Goal: Information Seeking & Learning: Learn about a topic

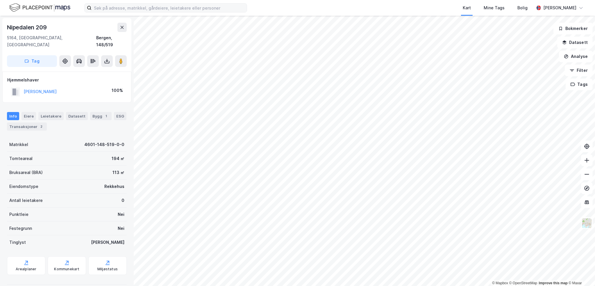
click at [242, 12] on div "Kart Mine Tags Bolig [PERSON_NAME] © Mapbox © OpenStreetMap Improve this map © …" at bounding box center [297, 143] width 595 height 286
click at [389, 0] on html "Kart Mine Tags Bolig [PERSON_NAME] © Mapbox © OpenStreetMap Improve this map © …" at bounding box center [297, 143] width 595 height 286
click at [49, 122] on div "Transaksjoner 1" at bounding box center [49, 126] width 40 height 8
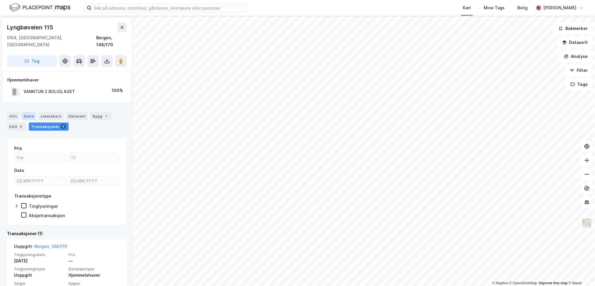
click at [24, 112] on div "Eiere" at bounding box center [29, 116] width 15 height 8
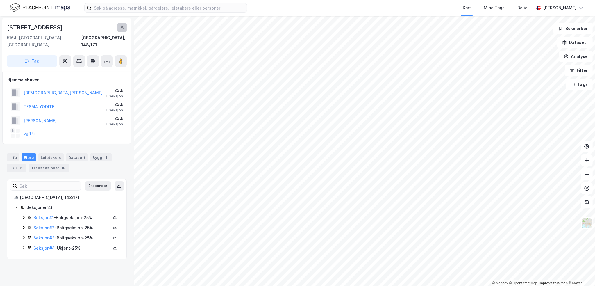
click at [126, 26] on button at bounding box center [122, 27] width 9 height 9
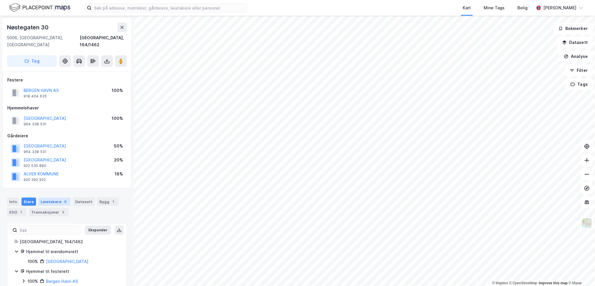
scroll to position [6, 0]
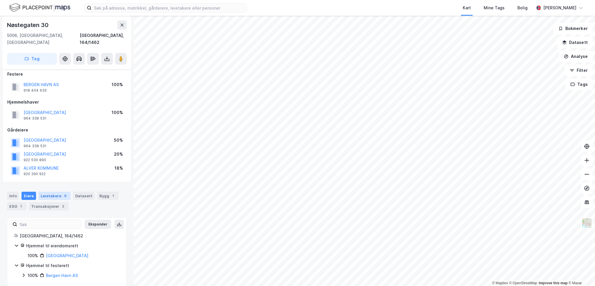
click at [45, 192] on div "Leietakere 6" at bounding box center [54, 196] width 32 height 8
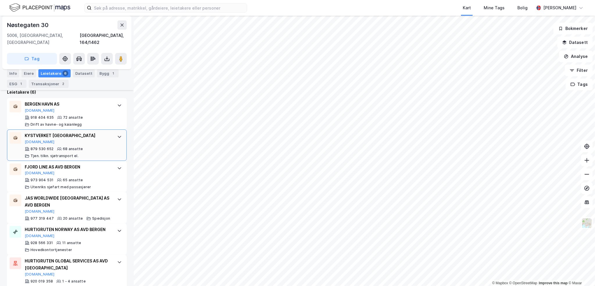
scroll to position [237, 0]
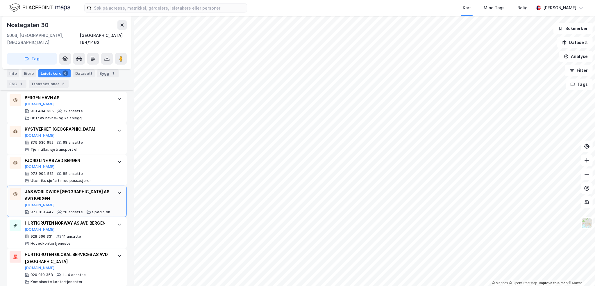
click at [115, 191] on div "JAS WORLDWIDE [GEOGRAPHIC_DATA] AS AVD BERGEN [DOMAIN_NAME] 977 319 447 20 ansa…" at bounding box center [67, 201] width 120 height 31
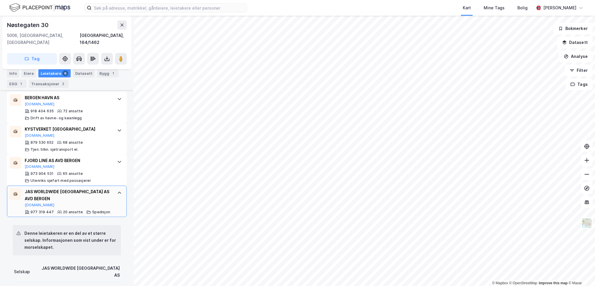
click at [115, 191] on div "JAS WORLDWIDE [GEOGRAPHIC_DATA] AS AVD BERGEN [DOMAIN_NAME] 977 319 447 20 ansa…" at bounding box center [67, 201] width 120 height 31
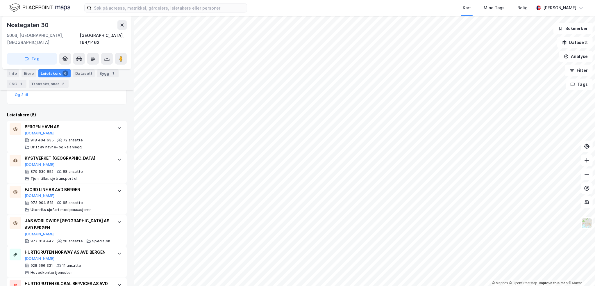
scroll to position [179, 0]
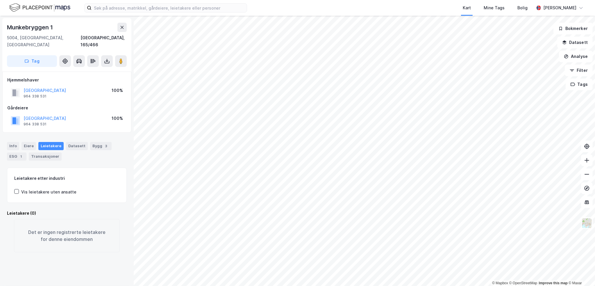
click at [47, 28] on div "Munkebryggen 1" at bounding box center [30, 27] width 47 height 9
copy div "Munkebryggen 1"
click at [47, 28] on div "Munkebryggen 1" at bounding box center [30, 27] width 47 height 9
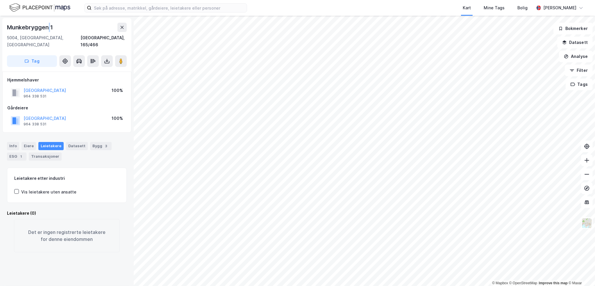
click at [47, 28] on div "Munkebryggen 1" at bounding box center [30, 27] width 47 height 9
click at [42, 27] on div "Munkebryggen 1" at bounding box center [30, 27] width 47 height 9
click at [68, 78] on div "© Mapbox © OpenStreetMap Improve this map © [PERSON_NAME][STREET_ADDRESS], 165/…" at bounding box center [297, 151] width 595 height 270
click at [0, 51] on html "Kart Mine Tags Bolig [PERSON_NAME] © Mapbox © OpenStreetMap Improve this map © …" at bounding box center [297, 143] width 595 height 286
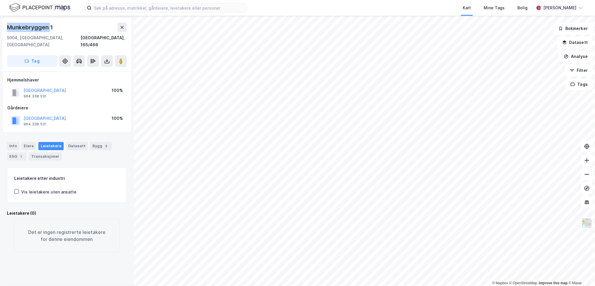
click at [67, 72] on div "© Mapbox © OpenStreetMap Improve this map © [PERSON_NAME][STREET_ADDRESS], 165/…" at bounding box center [297, 151] width 595 height 270
click at [81, 80] on div "© Mapbox © OpenStreetMap Improve this map © [PERSON_NAME][STREET_ADDRESS], 165/…" at bounding box center [297, 151] width 595 height 270
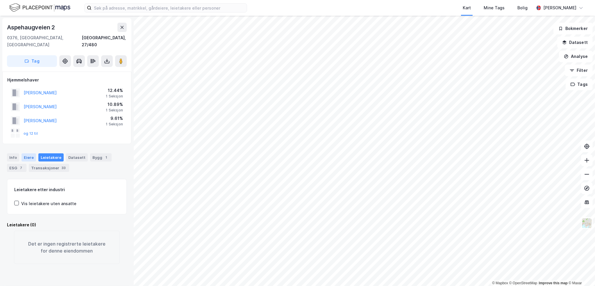
click at [33, 153] on div "Eiere" at bounding box center [29, 157] width 15 height 8
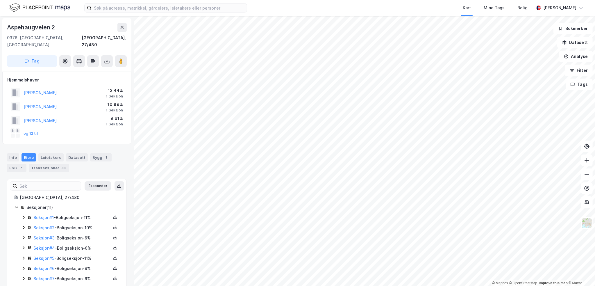
click at [22, 235] on icon at bounding box center [23, 237] width 5 height 5
click at [22, 237] on icon at bounding box center [23, 238] width 3 height 2
click at [24, 246] on icon at bounding box center [23, 248] width 5 height 5
click at [23, 246] on icon at bounding box center [23, 248] width 5 height 5
click at [22, 225] on icon at bounding box center [23, 227] width 5 height 5
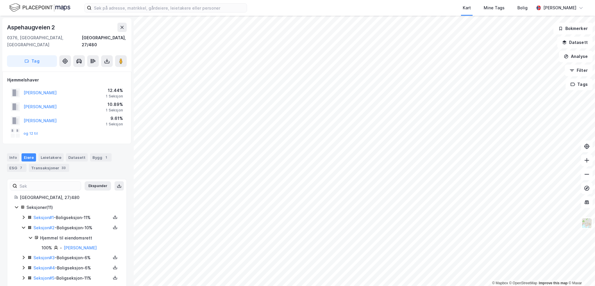
click at [22, 225] on icon at bounding box center [23, 227] width 5 height 5
click at [24, 216] on icon at bounding box center [24, 217] width 2 height 3
click at [24, 217] on icon at bounding box center [23, 218] width 3 height 2
click at [22, 256] on icon at bounding box center [23, 258] width 5 height 5
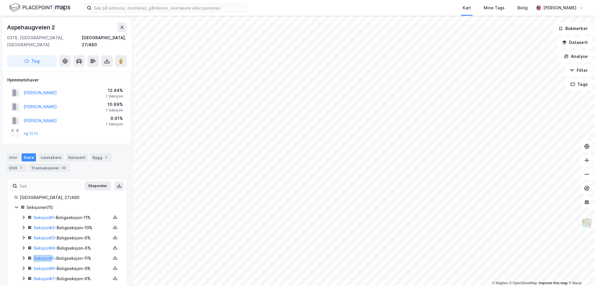
click at [22, 256] on icon at bounding box center [23, 258] width 5 height 5
click at [24, 266] on icon at bounding box center [23, 268] width 5 height 5
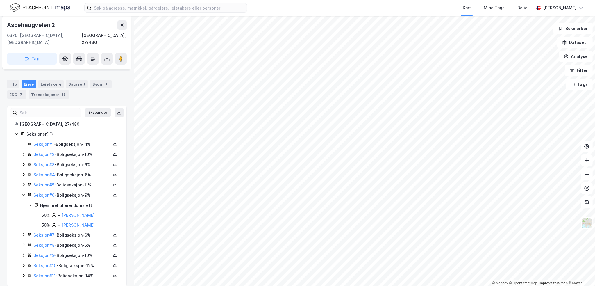
scroll to position [74, 0]
click at [24, 232] on icon at bounding box center [24, 233] width 2 height 3
click at [23, 261] on icon at bounding box center [23, 263] width 5 height 5
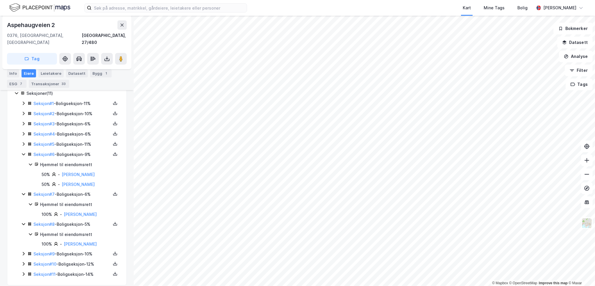
click at [24, 251] on icon at bounding box center [23, 253] width 5 height 5
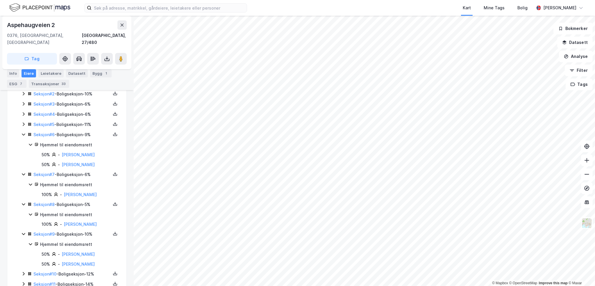
scroll to position [143, 0]
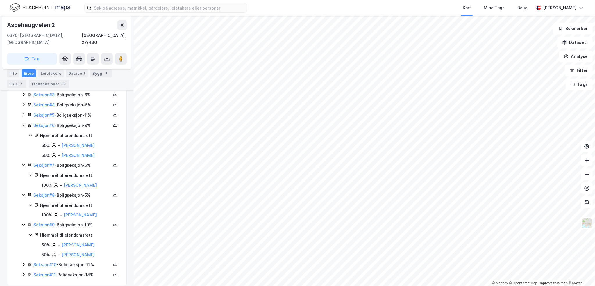
click at [24, 262] on icon at bounding box center [23, 264] width 5 height 5
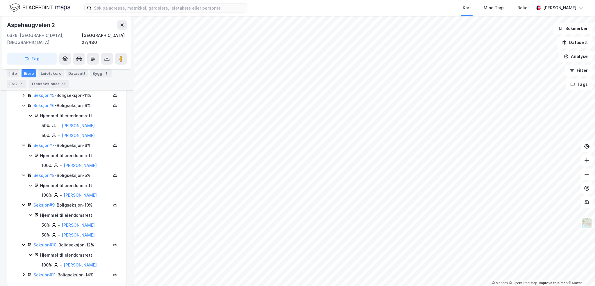
scroll to position [163, 0]
click at [23, 272] on icon at bounding box center [23, 274] width 5 height 5
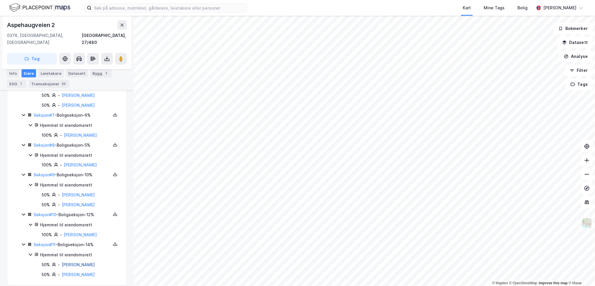
click at [92, 262] on link "[PERSON_NAME]" at bounding box center [78, 264] width 33 height 5
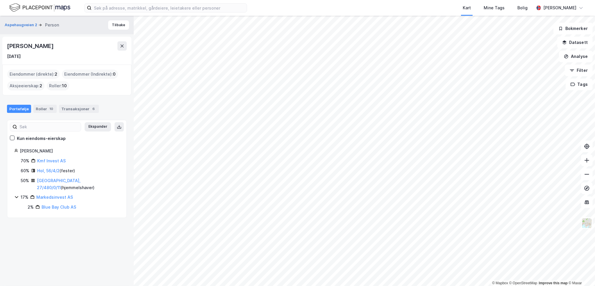
click at [47, 47] on div "[PERSON_NAME]" at bounding box center [31, 45] width 48 height 9
copy div "[PERSON_NAME]"
click at [73, 110] on div "Transaksjoner 6" at bounding box center [79, 109] width 40 height 8
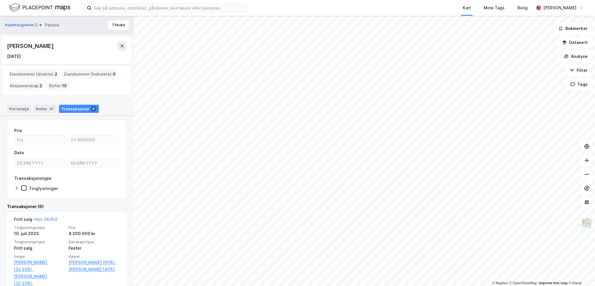
scroll to position [145, 0]
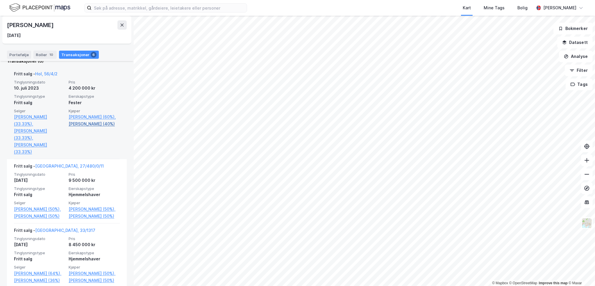
click at [89, 127] on link "[PERSON_NAME] (40%)" at bounding box center [94, 123] width 51 height 7
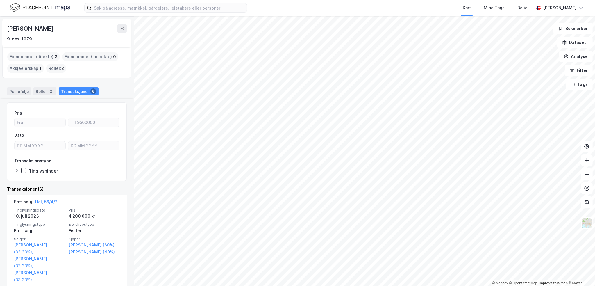
scroll to position [87, 0]
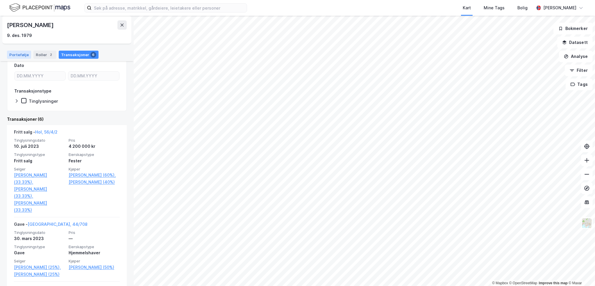
click at [24, 56] on div "Portefølje" at bounding box center [19, 55] width 24 height 8
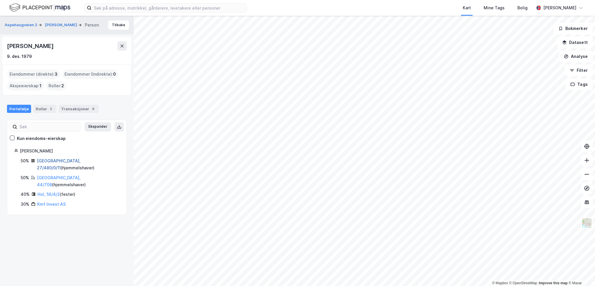
click at [54, 161] on link "[GEOGRAPHIC_DATA], 27/480/0/11" at bounding box center [59, 164] width 44 height 12
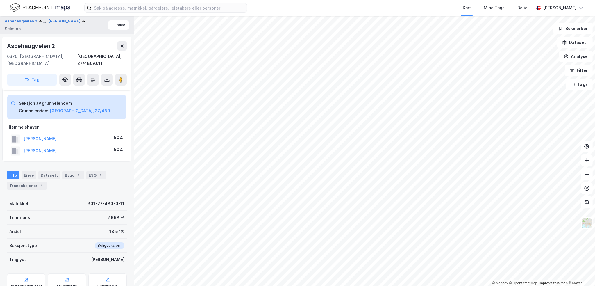
scroll to position [41, 0]
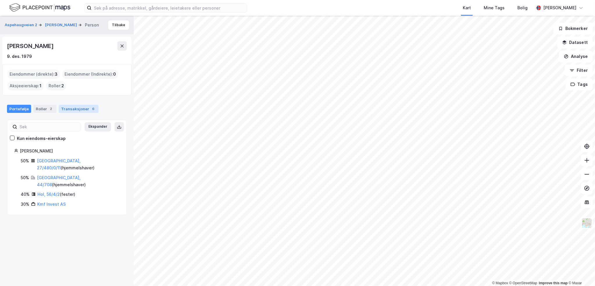
click at [70, 109] on div "Transaksjoner 6" at bounding box center [79, 109] width 40 height 8
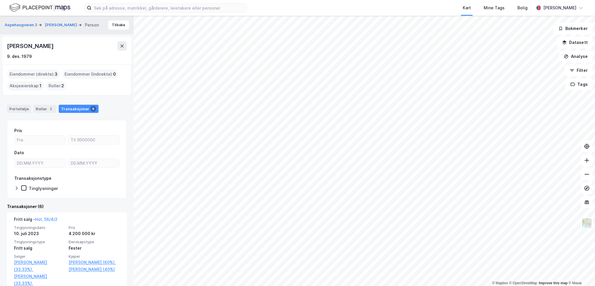
click at [42, 49] on div "[PERSON_NAME]" at bounding box center [31, 45] width 48 height 9
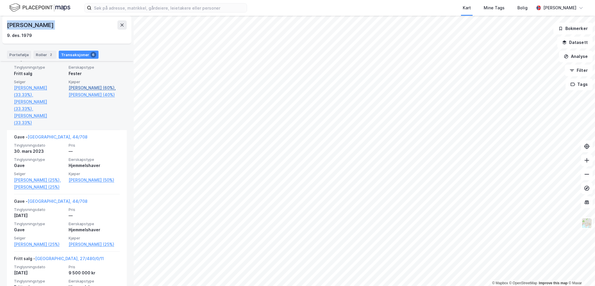
scroll to position [175, 0]
click at [89, 91] on link "[PERSON_NAME] (60%)," at bounding box center [94, 87] width 51 height 7
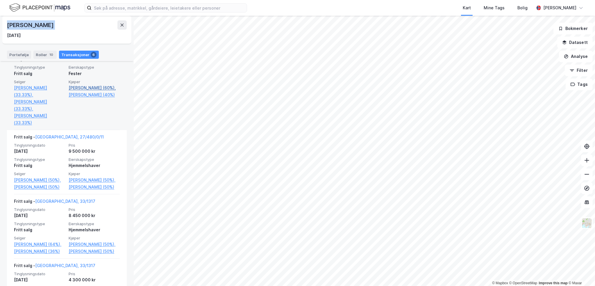
click at [98, 88] on link "[PERSON_NAME] (60%)," at bounding box center [94, 87] width 51 height 7
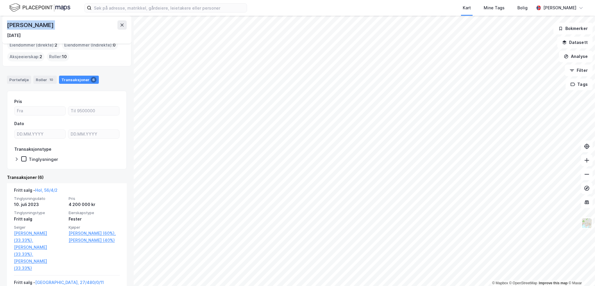
scroll to position [29, 0]
click at [48, 78] on div "10" at bounding box center [51, 80] width 6 height 6
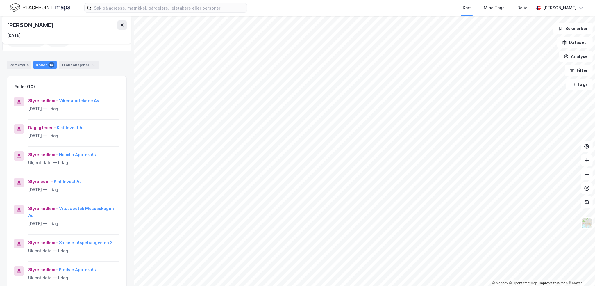
scroll to position [43, 0]
click at [0, 0] on button "Kmf Invest As" at bounding box center [0, 0] width 0 height 0
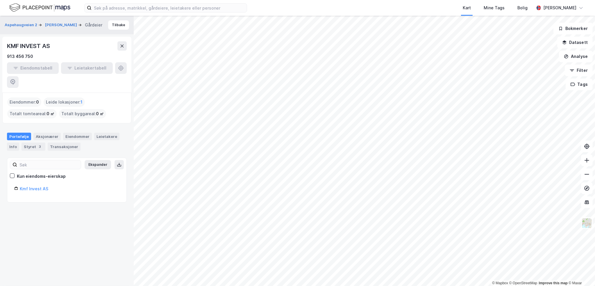
click at [40, 48] on div "KMF INVEST AS" at bounding box center [29, 45] width 44 height 9
click at [37, 144] on div "3" at bounding box center [40, 147] width 6 height 6
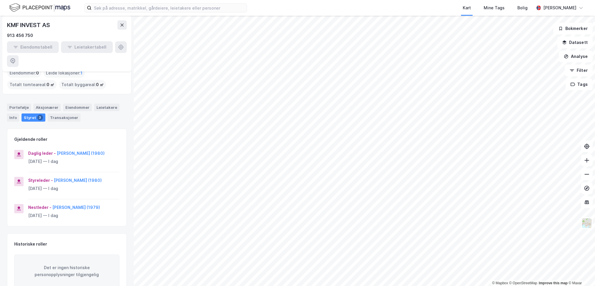
scroll to position [30, 0]
click at [0, 0] on button "[PERSON_NAME] (1979)" at bounding box center [0, 0] width 0 height 0
